Goal: Obtain resource: Download file/media

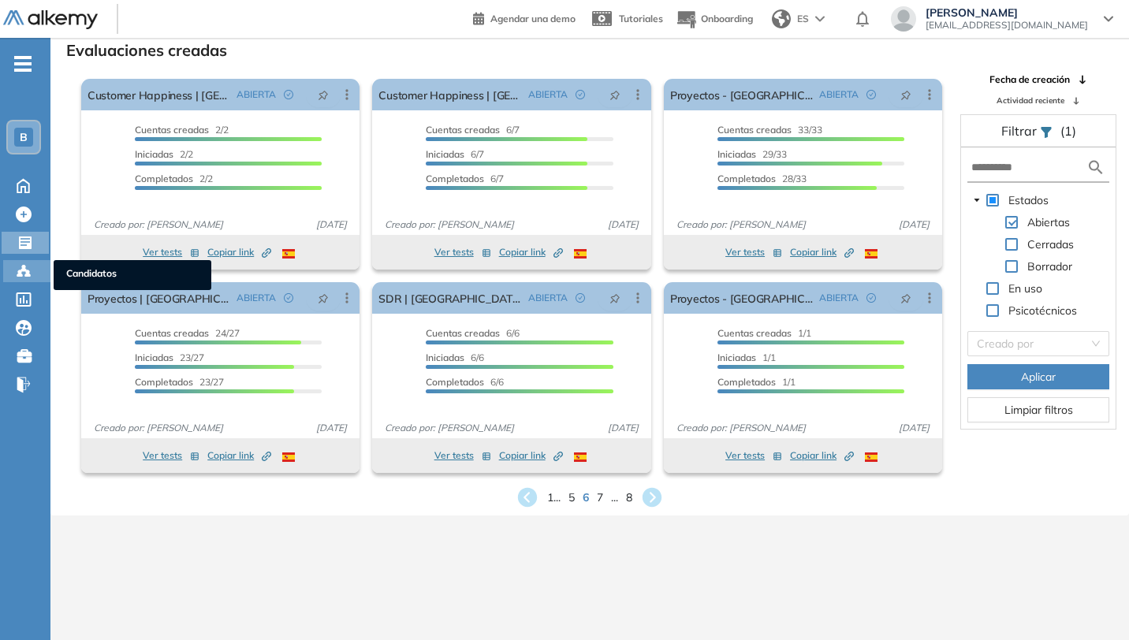
click at [23, 273] on icon at bounding box center [24, 271] width 16 height 16
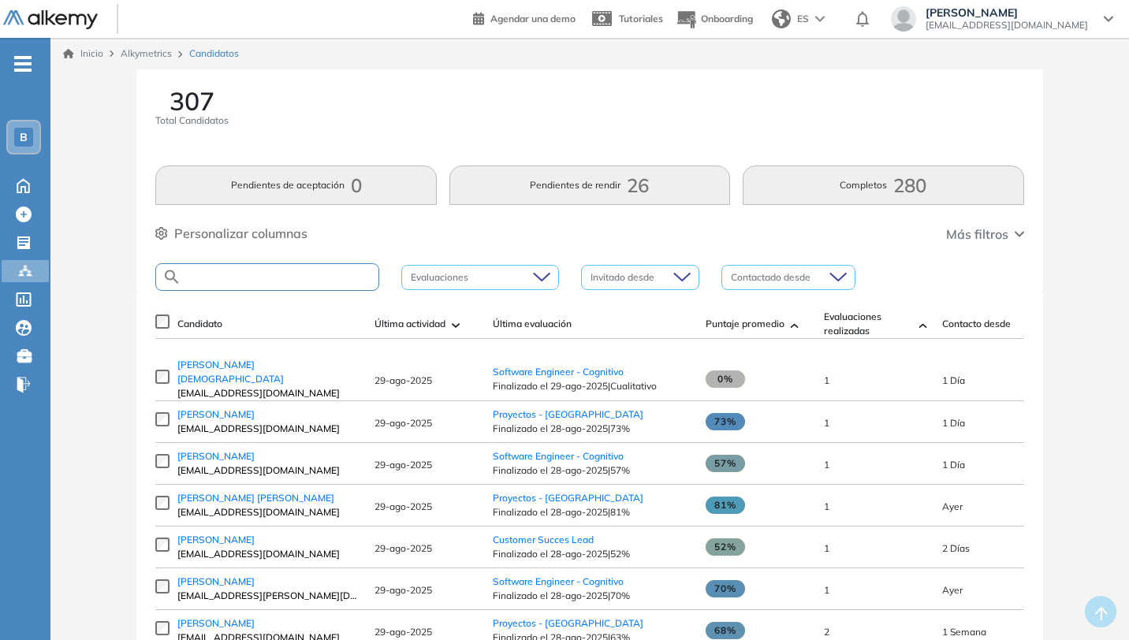
click at [325, 274] on input "text" at bounding box center [279, 277] width 197 height 12
type input "*****"
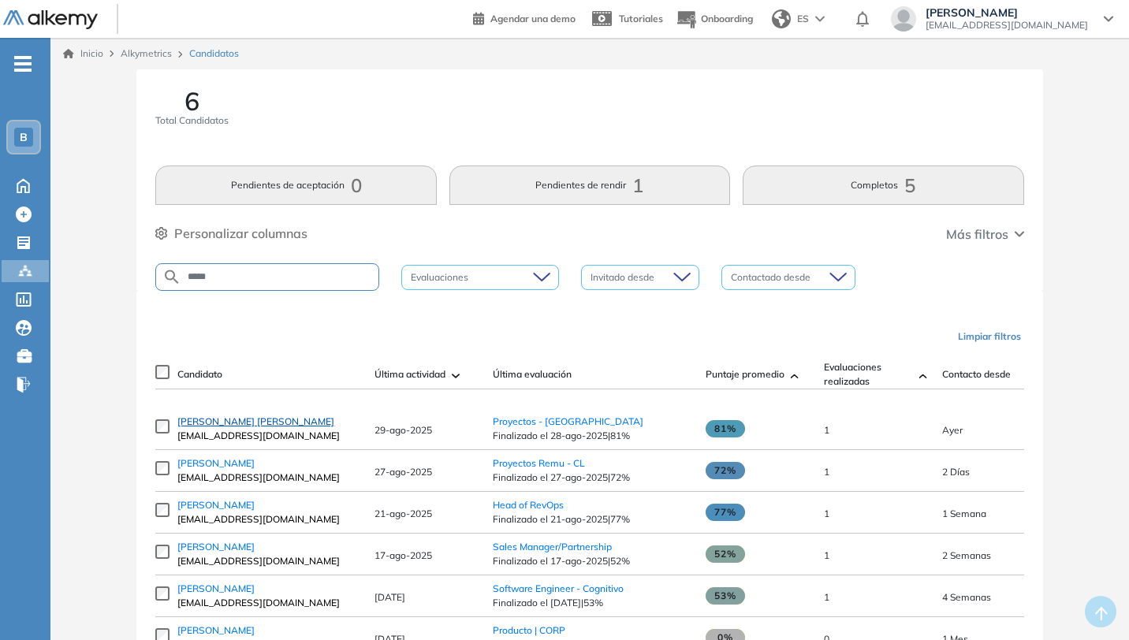
click at [250, 427] on span "[PERSON_NAME] [PERSON_NAME]" at bounding box center [255, 422] width 157 height 12
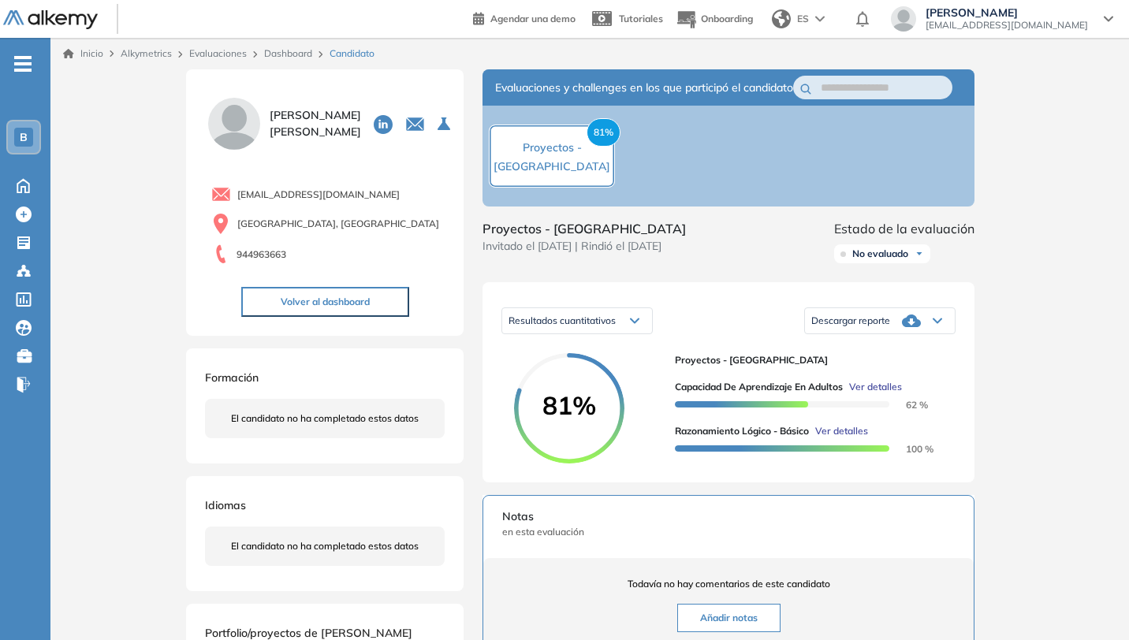
click at [937, 324] on icon at bounding box center [937, 321] width 9 height 6
click at [878, 388] on li "Descargar informe resumido" at bounding box center [871, 380] width 118 height 16
